Goal: Information Seeking & Learning: Learn about a topic

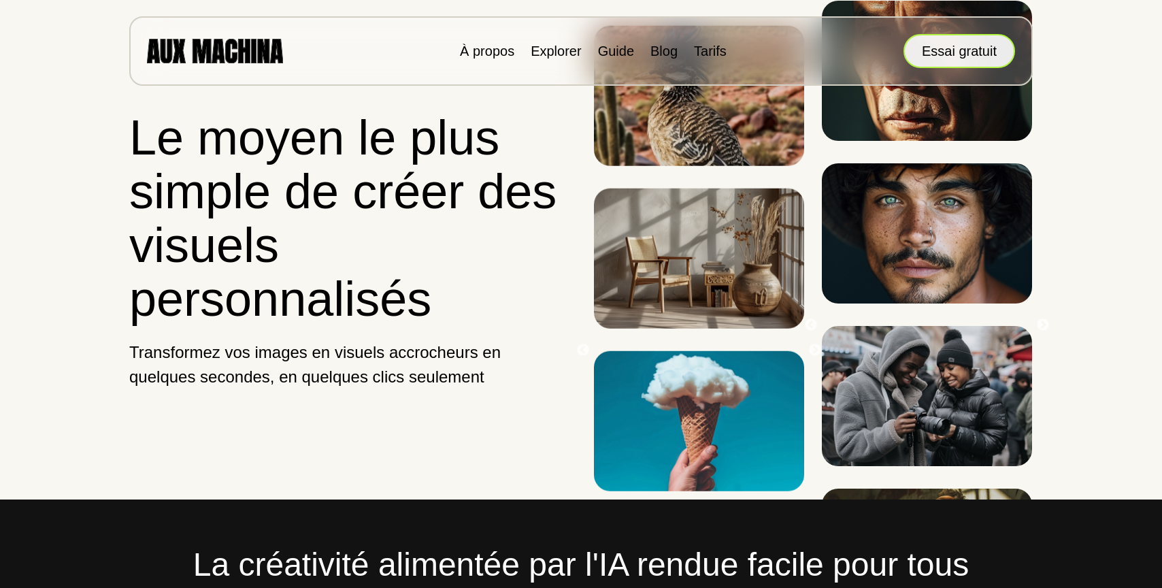
click at [949, 51] on font "Essai gratuit" at bounding box center [959, 51] width 75 height 15
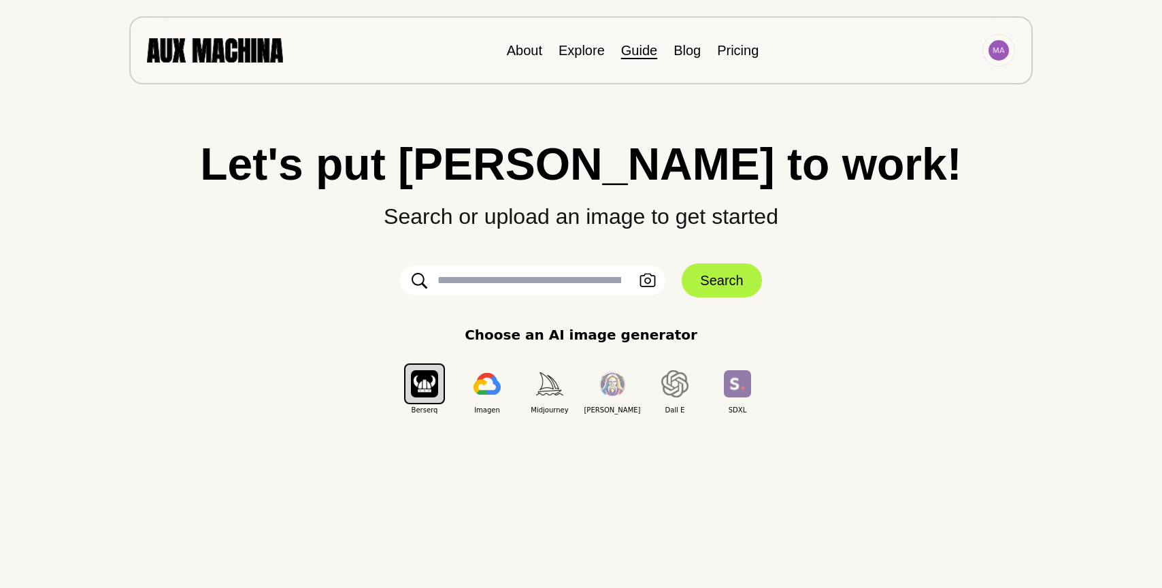
click at [629, 54] on link "Guide" at bounding box center [639, 50] width 36 height 15
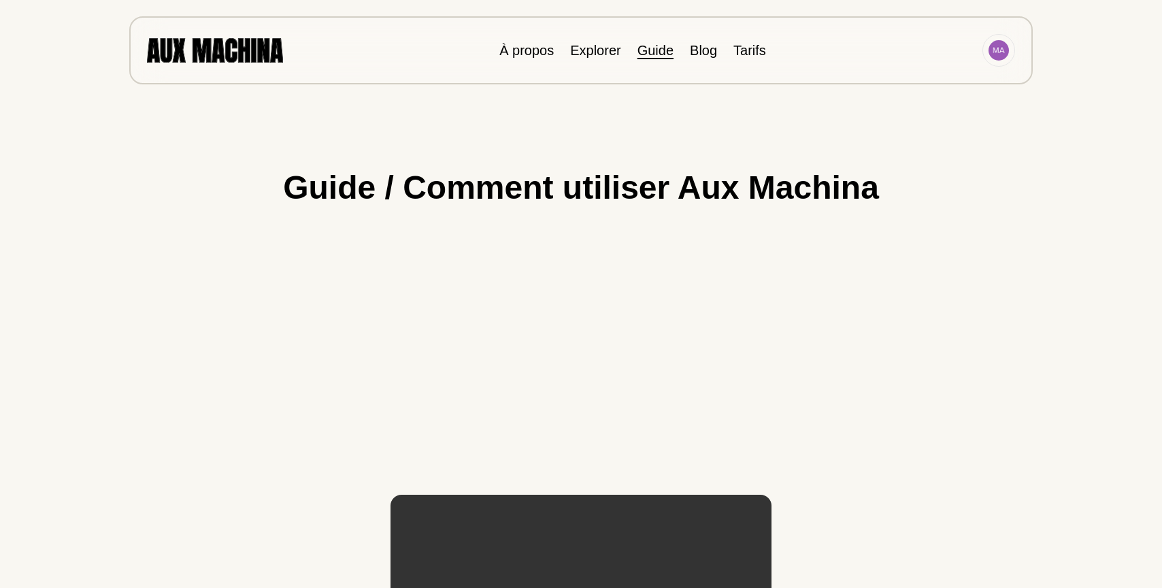
click at [154, 277] on div "Guide / Comment utiliser Aux Machina Étape 1 : Commencez par chercher des idées…" at bounding box center [581, 536] width 1108 height 841
click at [601, 46] on font "Explorer" at bounding box center [595, 50] width 50 height 15
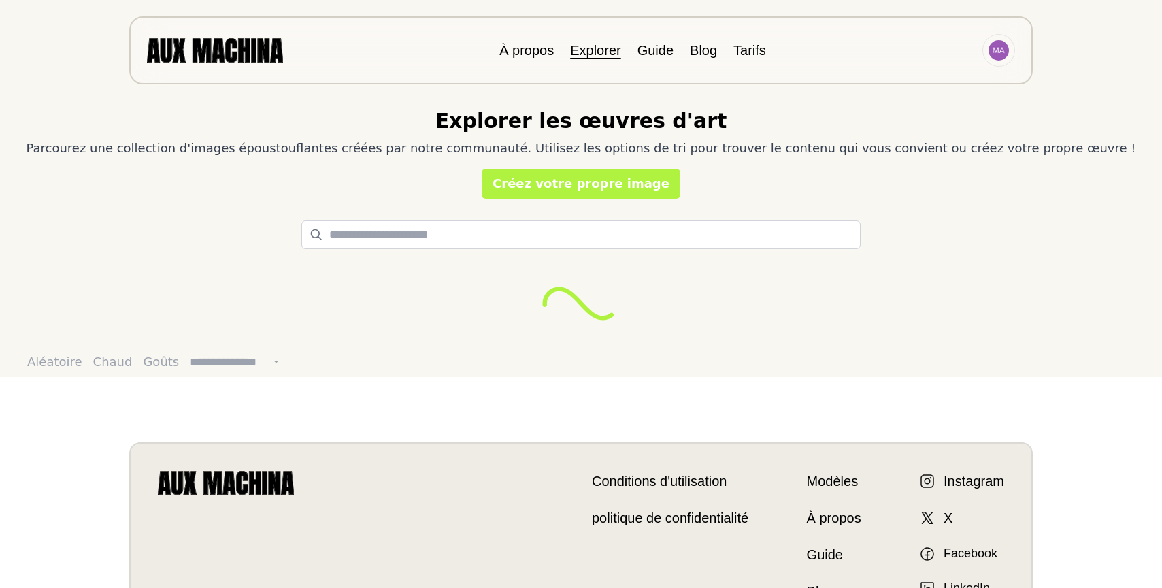
select select "**********"
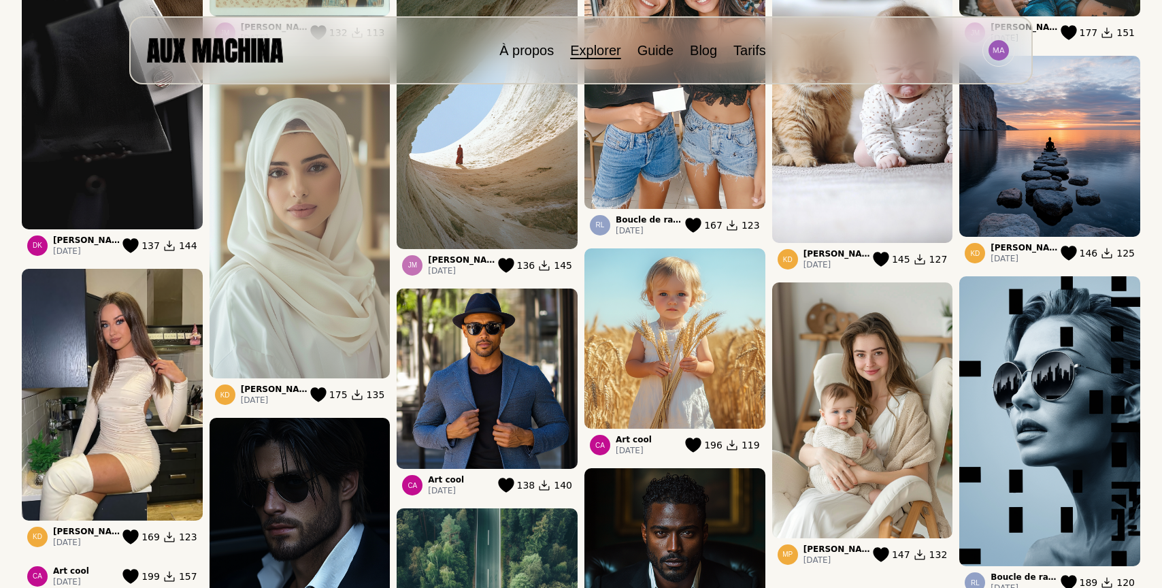
scroll to position [680, 0]
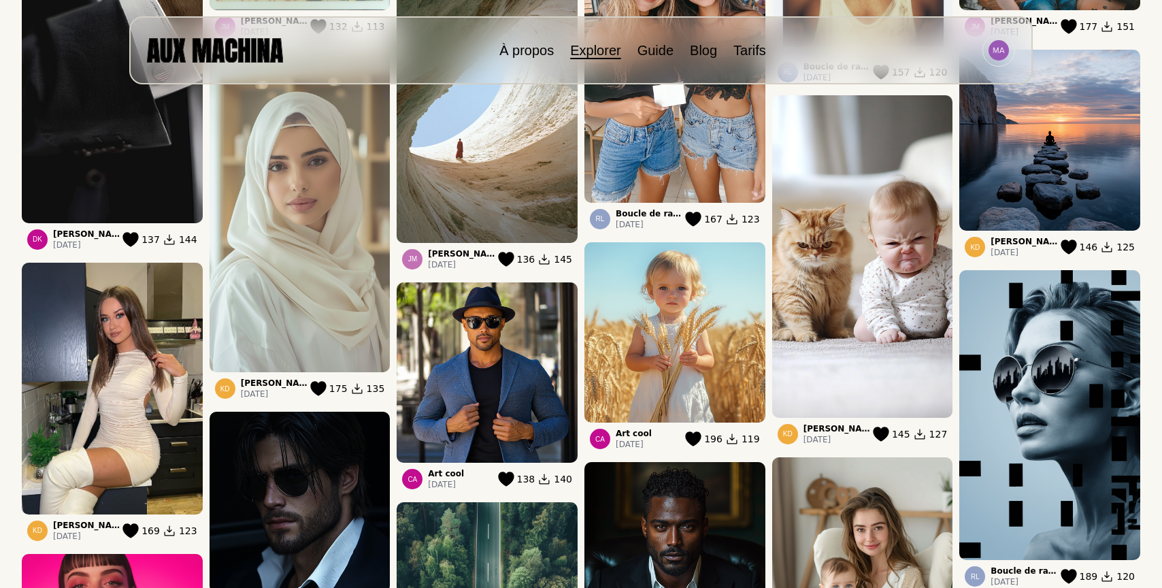
click at [700, 433] on icon at bounding box center [694, 439] width 16 height 15
click at [671, 363] on img at bounding box center [674, 332] width 181 height 181
click at [610, 437] on span "CA" at bounding box center [600, 439] width 20 height 20
click at [645, 432] on font "Art cool" at bounding box center [634, 434] width 36 height 10
drag, startPoint x: 623, startPoint y: 432, endPoint x: 667, endPoint y: 437, distance: 43.9
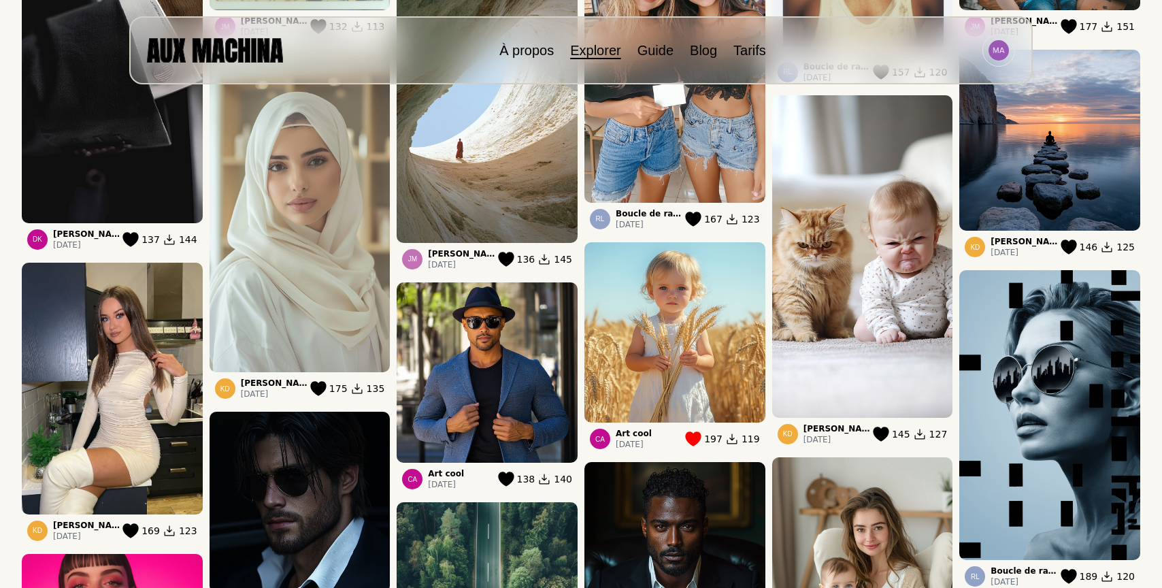
click at [624, 433] on font "Art cool" at bounding box center [634, 434] width 36 height 10
click at [731, 439] on icon at bounding box center [732, 439] width 14 height 14
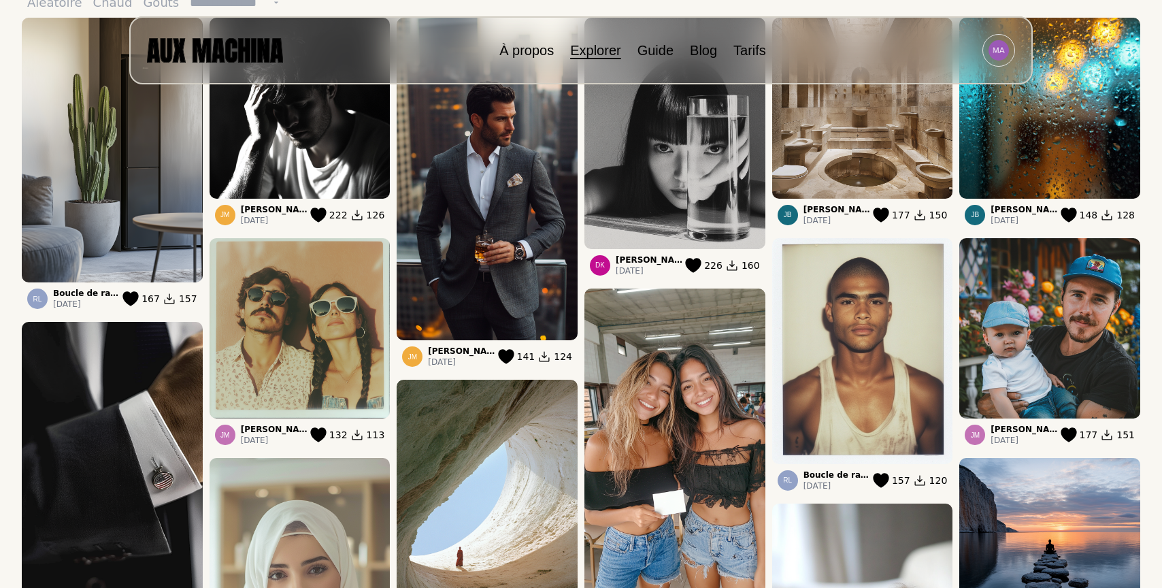
scroll to position [0, 0]
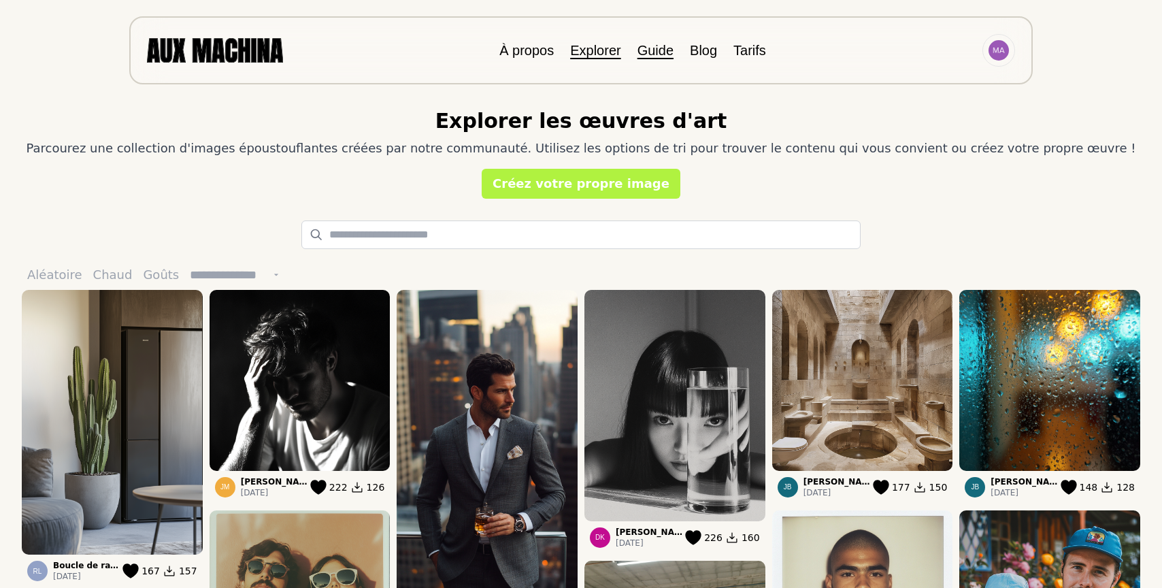
click at [646, 51] on font "Guide" at bounding box center [656, 50] width 36 height 15
